Goal: Find contact information: Find contact information

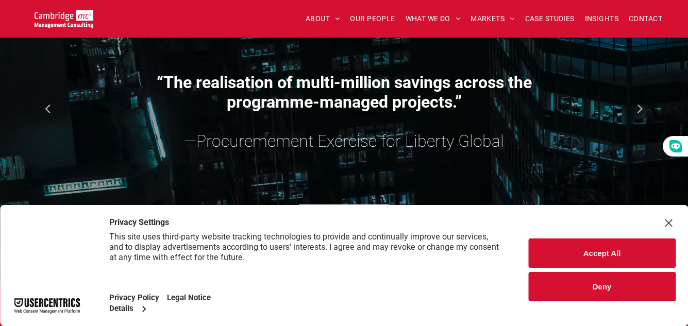
scroll to position [1134, 0]
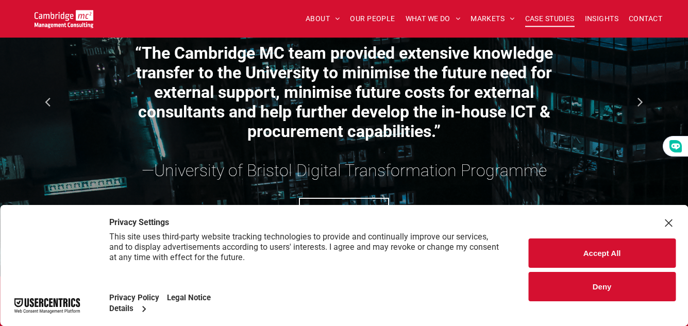
click at [549, 13] on span "CASE STUDIES" at bounding box center [549, 19] width 49 height 16
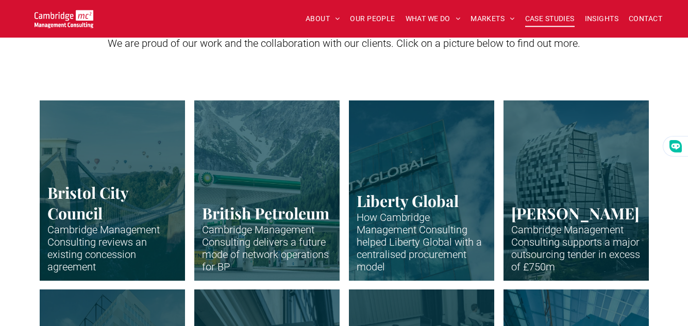
scroll to position [268, 0]
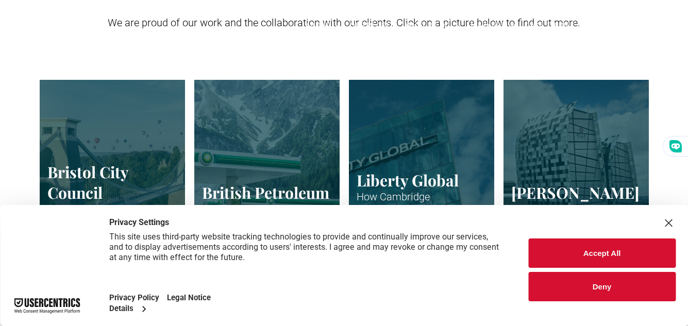
click at [598, 253] on button "Accept All" at bounding box center [601, 253] width 147 height 29
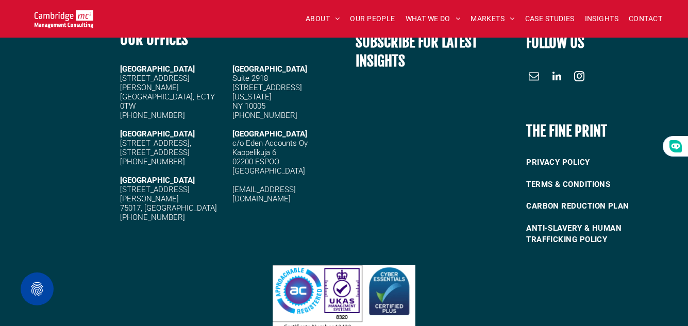
scroll to position [2980, 0]
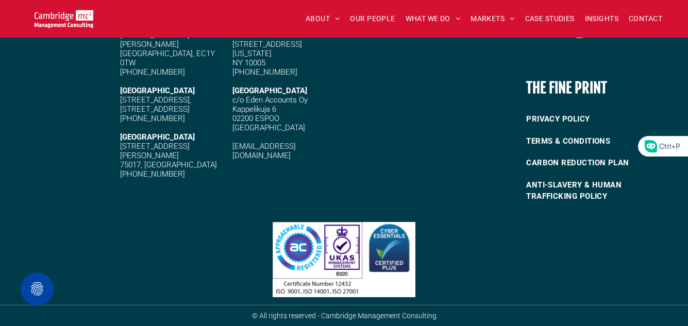
drag, startPoint x: 225, startPoint y: 143, endPoint x: 317, endPoint y: 141, distance: 92.8
click at [315, 141] on div "[GEOGRAPHIC_DATA][STREET_ADDRESS][PERSON_NAME] [PHONE_NUMBER] [STREET_ADDRESS] …" at bounding box center [229, 100] width 219 height 168
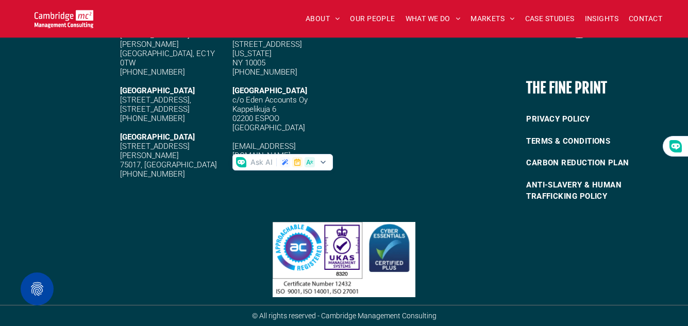
click at [320, 122] on h5 "c/o Eden Accounts Oy Kappelikuja 6 02200 ESPOO [GEOGRAPHIC_DATA]" at bounding box center [285, 113] width 106 height 37
click at [208, 235] on div at bounding box center [344, 259] width 619 height 75
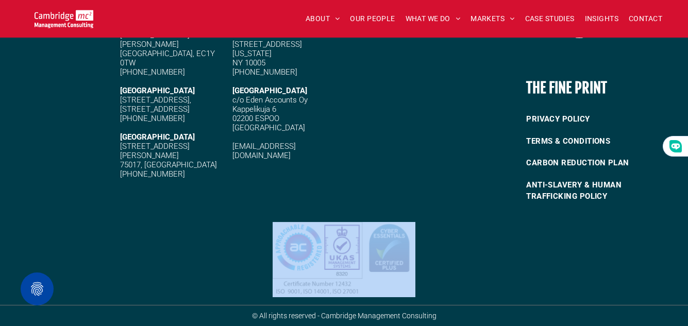
click at [208, 235] on div at bounding box center [344, 259] width 619 height 75
click at [187, 235] on div at bounding box center [344, 259] width 619 height 75
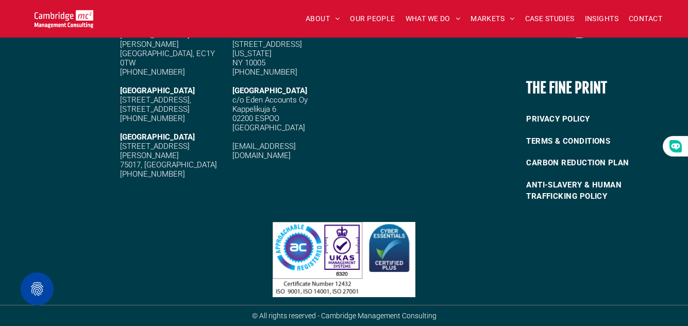
click at [187, 235] on div at bounding box center [344, 259] width 619 height 75
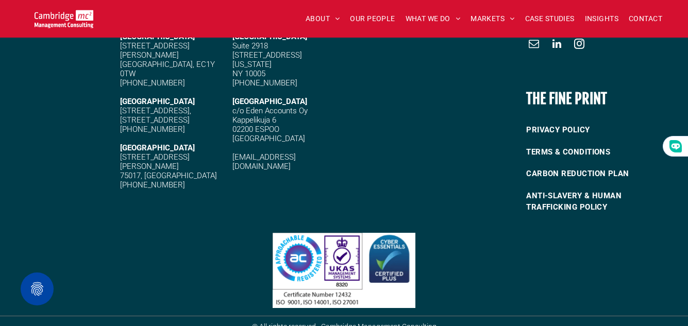
scroll to position [2968, 0]
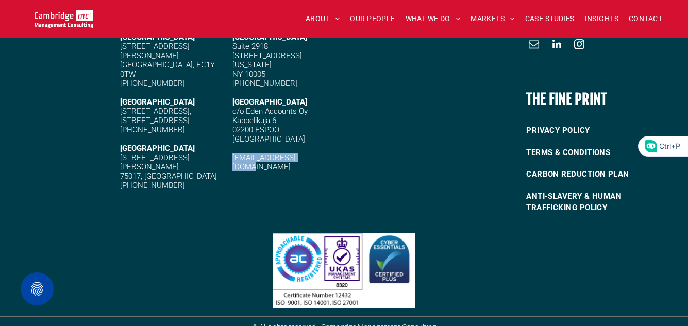
drag, startPoint x: 321, startPoint y: 158, endPoint x: 233, endPoint y: 156, distance: 87.6
click at [233, 156] on h5 "[EMAIL_ADDRESS][DOMAIN_NAME]" at bounding box center [285, 162] width 106 height 19
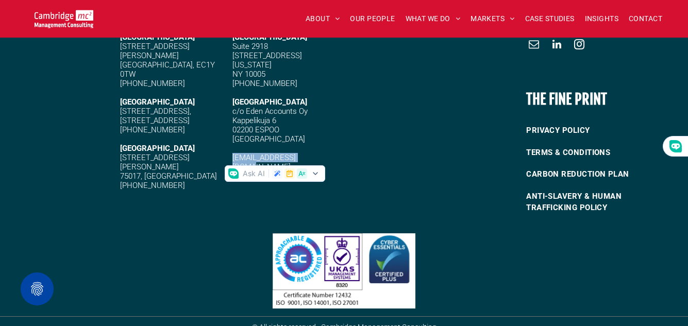
copy link "[EMAIL_ADDRESS][DOMAIN_NAME]"
